Goal: Check status

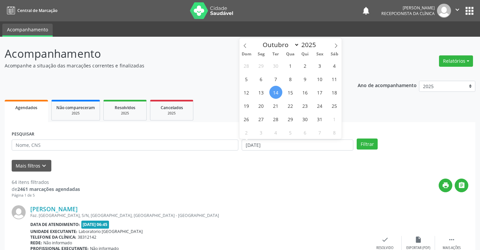
select select "9"
click at [289, 68] on span "1" at bounding box center [290, 65] width 13 height 13
type input "01/10/2025"
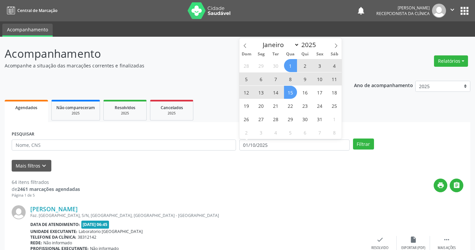
click at [288, 94] on span "15" at bounding box center [290, 92] width 13 height 13
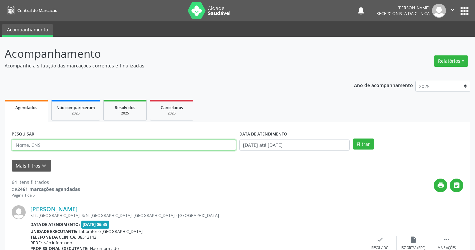
click at [114, 144] on input "text" at bounding box center [124, 144] width 224 height 11
type input "NAEDJA P"
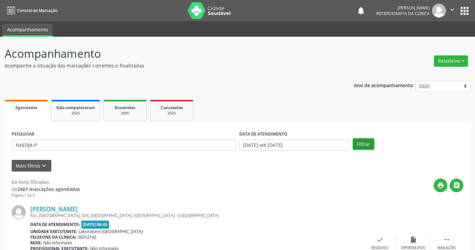
click at [362, 142] on button "Filtrar" at bounding box center [363, 143] width 21 height 11
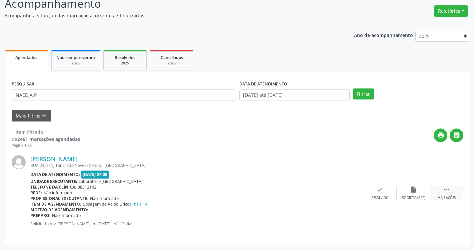
click at [445, 190] on icon "" at bounding box center [446, 189] width 7 height 7
click at [346, 193] on icon "print" at bounding box center [346, 189] width 7 height 7
